Goal: Task Accomplishment & Management: Use online tool/utility

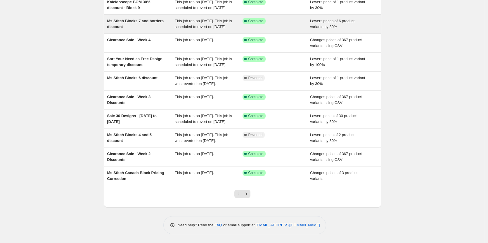
scroll to position [88, 0]
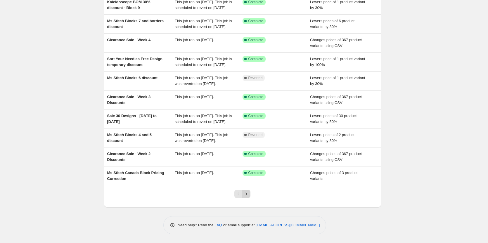
click at [247, 198] on button "Next" at bounding box center [246, 194] width 8 height 8
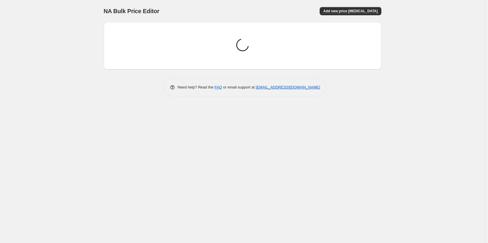
scroll to position [0, 0]
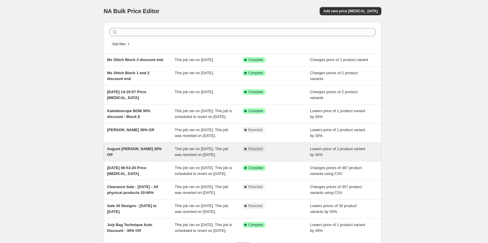
click at [146, 158] on div "August [PERSON_NAME] 30% Off" at bounding box center [141, 152] width 68 height 12
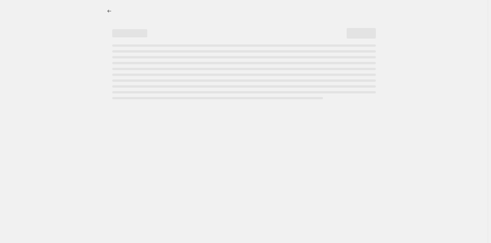
select select "percentage"
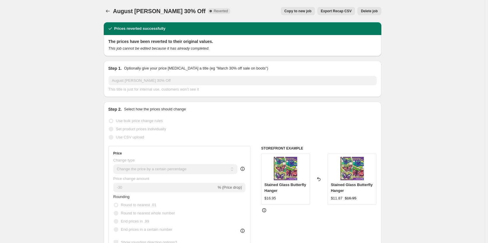
click at [310, 12] on span "Copy to new job" at bounding box center [297, 11] width 27 height 5
select select "percentage"
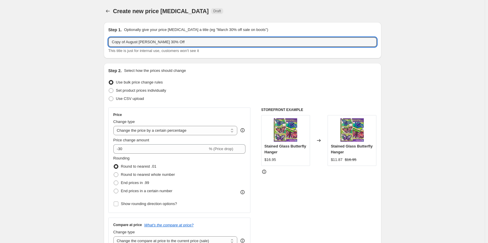
drag, startPoint x: 140, startPoint y: 42, endPoint x: 75, endPoint y: 44, distance: 64.6
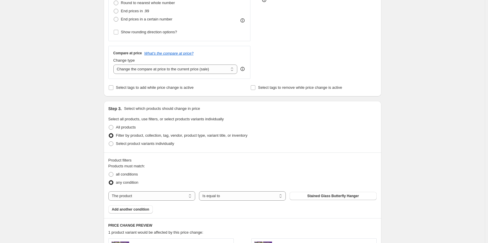
scroll to position [204, 0]
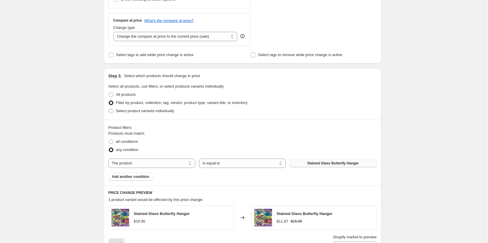
click at [326, 163] on span "Stained Glass Butterfly Hanger" at bounding box center [333, 163] width 52 height 5
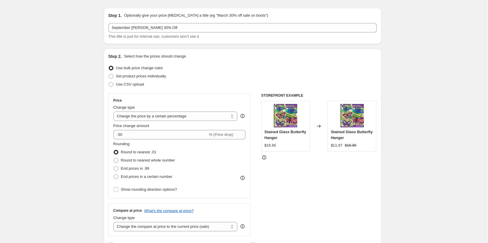
scroll to position [0, 0]
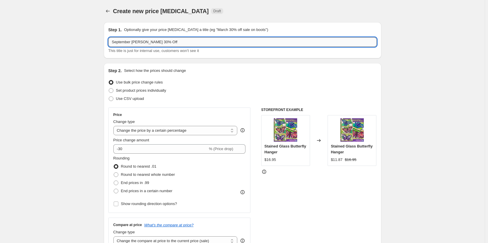
click at [134, 43] on input "September [PERSON_NAME] 30% Off" at bounding box center [242, 41] width 268 height 9
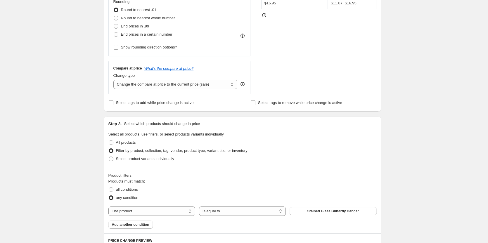
scroll to position [234, 0]
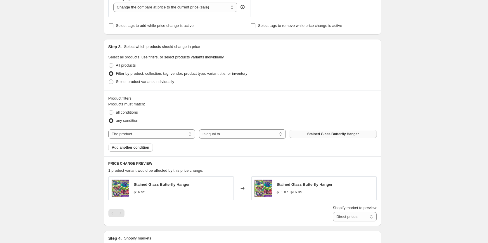
type input "September KISS 30% Off"
click at [355, 134] on span "Stained Glass Butterfly Hanger" at bounding box center [333, 134] width 52 height 5
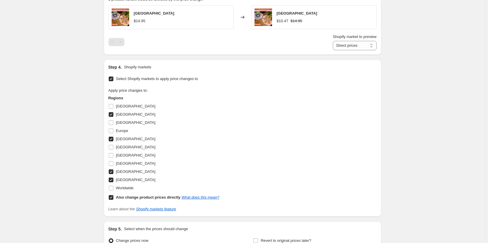
scroll to position [469, 0]
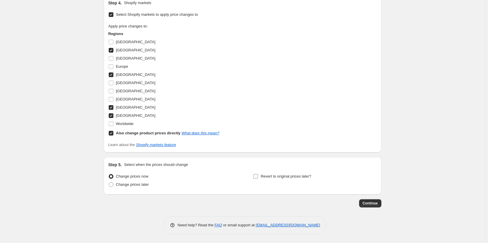
click at [287, 175] on span "Revert to original prices later?" at bounding box center [286, 176] width 51 height 4
click at [258, 175] on input "Revert to original prices later?" at bounding box center [255, 176] width 5 height 5
checkbox input "true"
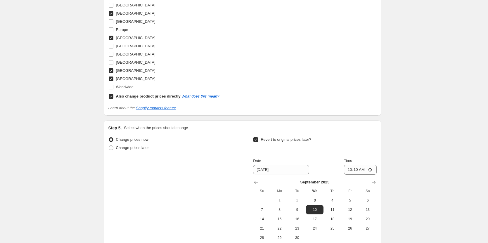
scroll to position [569, 0]
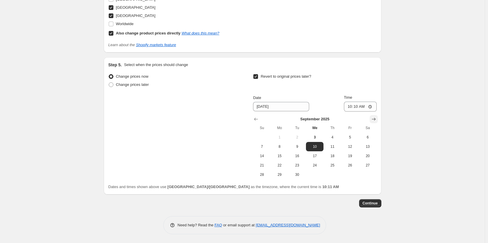
click at [377, 120] on icon "Show next month, October 2025" at bounding box center [374, 119] width 6 height 6
click at [266, 145] on span "5" at bounding box center [261, 146] width 13 height 5
type input "[DATE]"
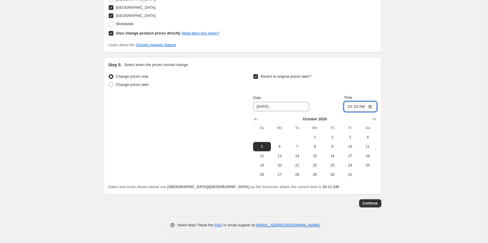
click at [352, 108] on input "10:10" at bounding box center [360, 107] width 33 height 10
type input "23:59"
click at [370, 203] on span "Continue" at bounding box center [370, 203] width 15 height 5
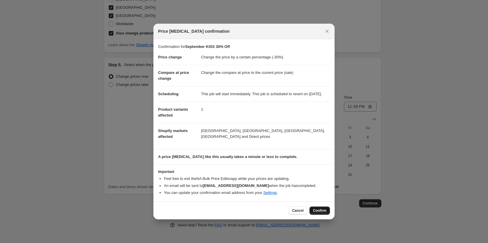
click at [320, 215] on button "Confirm" at bounding box center [319, 211] width 20 height 8
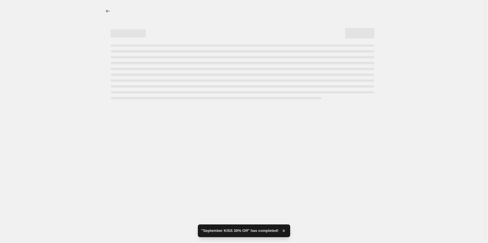
select select "percentage"
